Goal: Navigation & Orientation: Find specific page/section

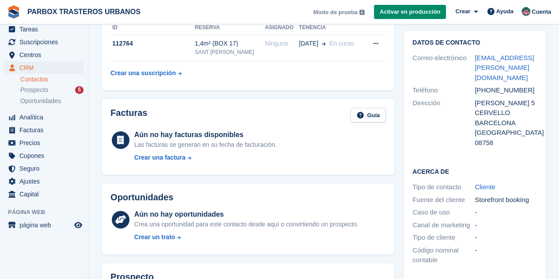
scroll to position [57, 0]
click at [37, 223] on span "página web" at bounding box center [45, 224] width 53 height 12
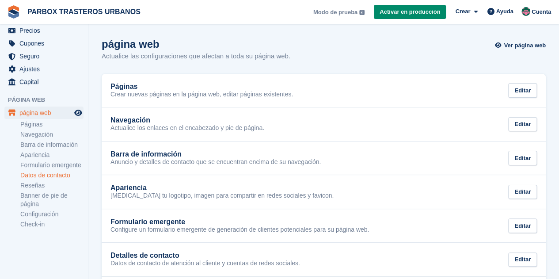
scroll to position [135, 0]
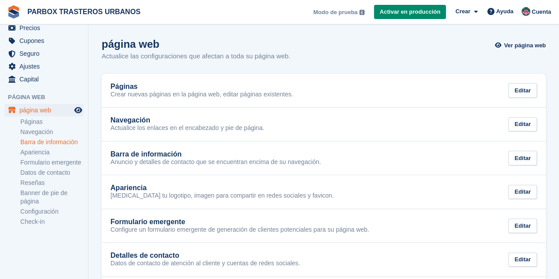
click at [65, 142] on link "Barra de información" at bounding box center [51, 142] width 63 height 8
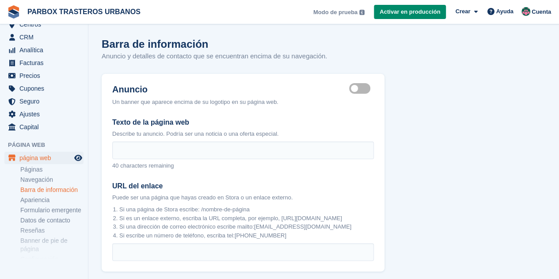
scroll to position [88, 0]
click at [39, 221] on link "Datos de contacto" at bounding box center [51, 219] width 63 height 8
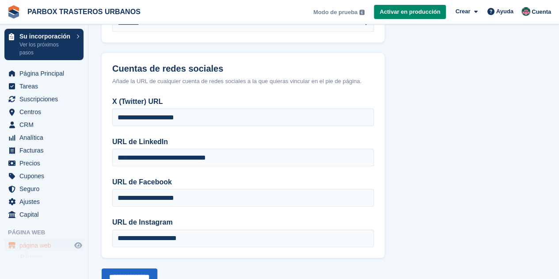
scroll to position [183, 0]
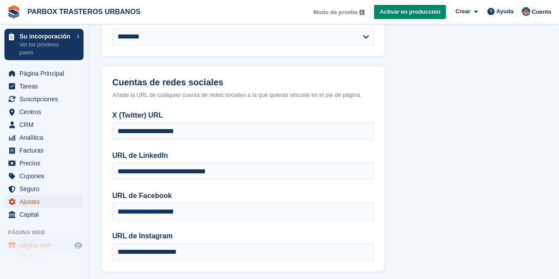
click at [33, 201] on span "Ajustes" at bounding box center [45, 201] width 53 height 12
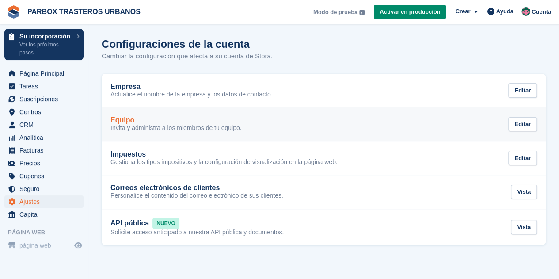
click at [135, 129] on p "Invita y administra a los miembros de tu equipo." at bounding box center [175, 128] width 131 height 8
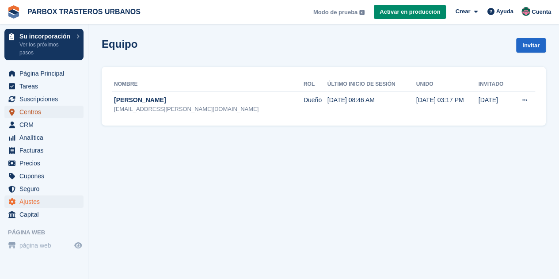
click at [32, 112] on span "Centros" at bounding box center [45, 112] width 53 height 12
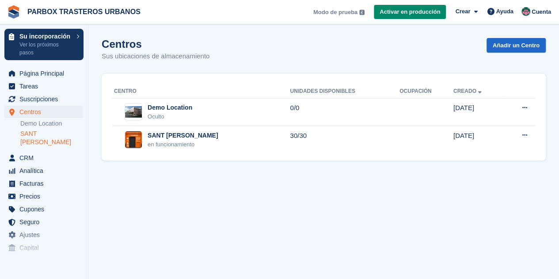
click at [42, 133] on link "SANT [PERSON_NAME]" at bounding box center [51, 137] width 63 height 17
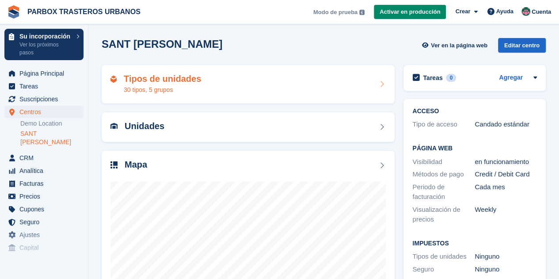
click at [137, 80] on h2 "Tipos de unidades" at bounding box center [162, 79] width 77 height 10
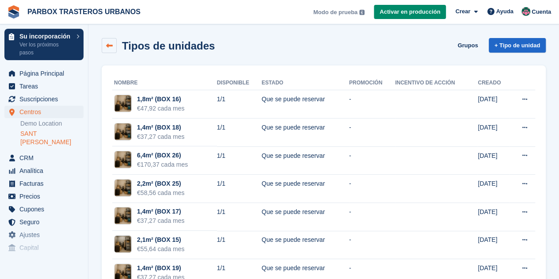
click at [106, 44] on icon at bounding box center [109, 45] width 7 height 7
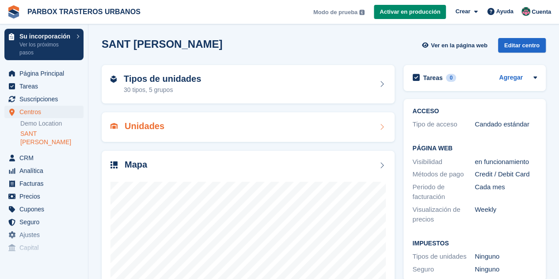
click at [140, 123] on h2 "Unidades" at bounding box center [145, 126] width 40 height 10
